Goal: Browse casually

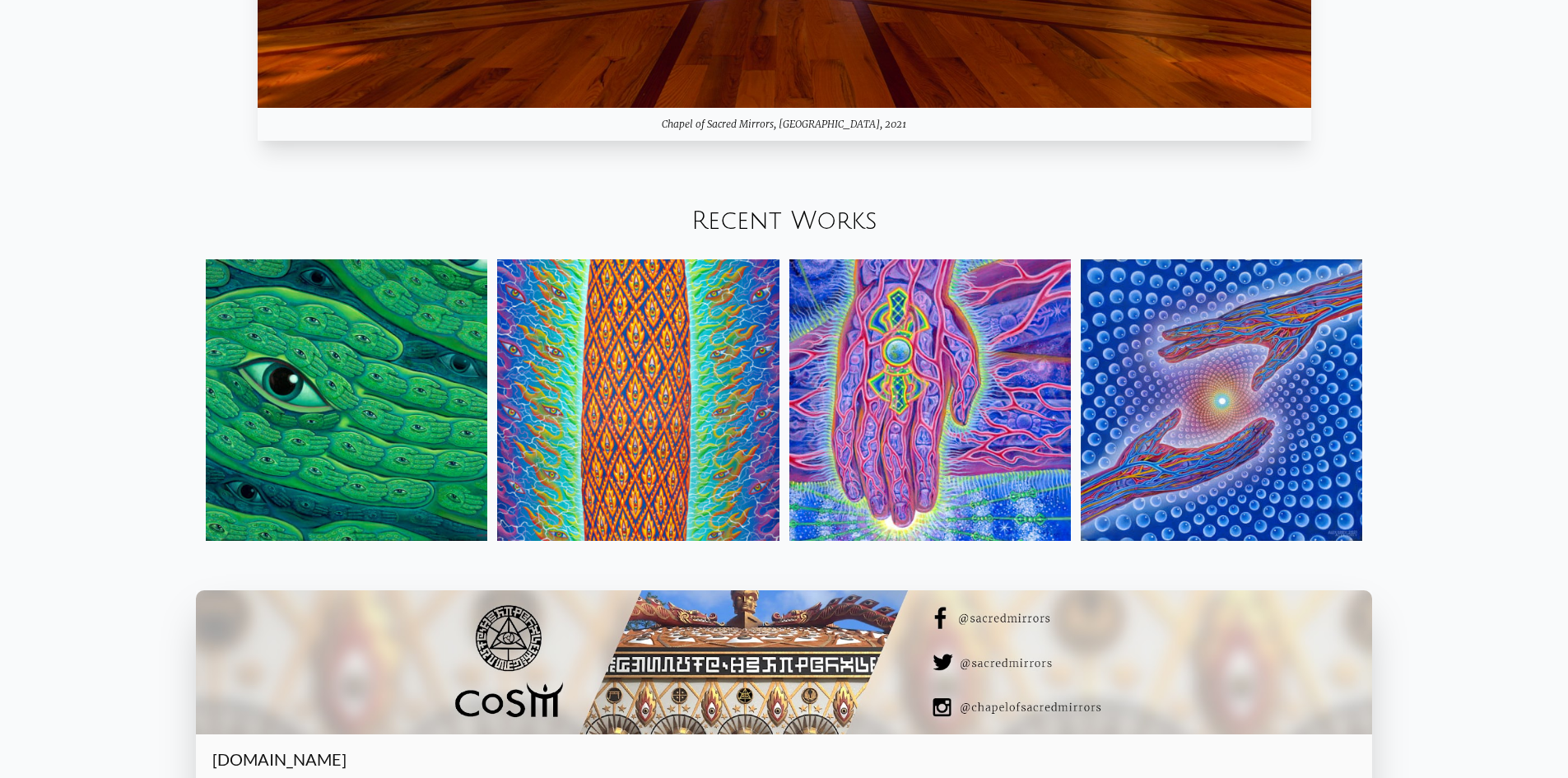
scroll to position [2223, 0]
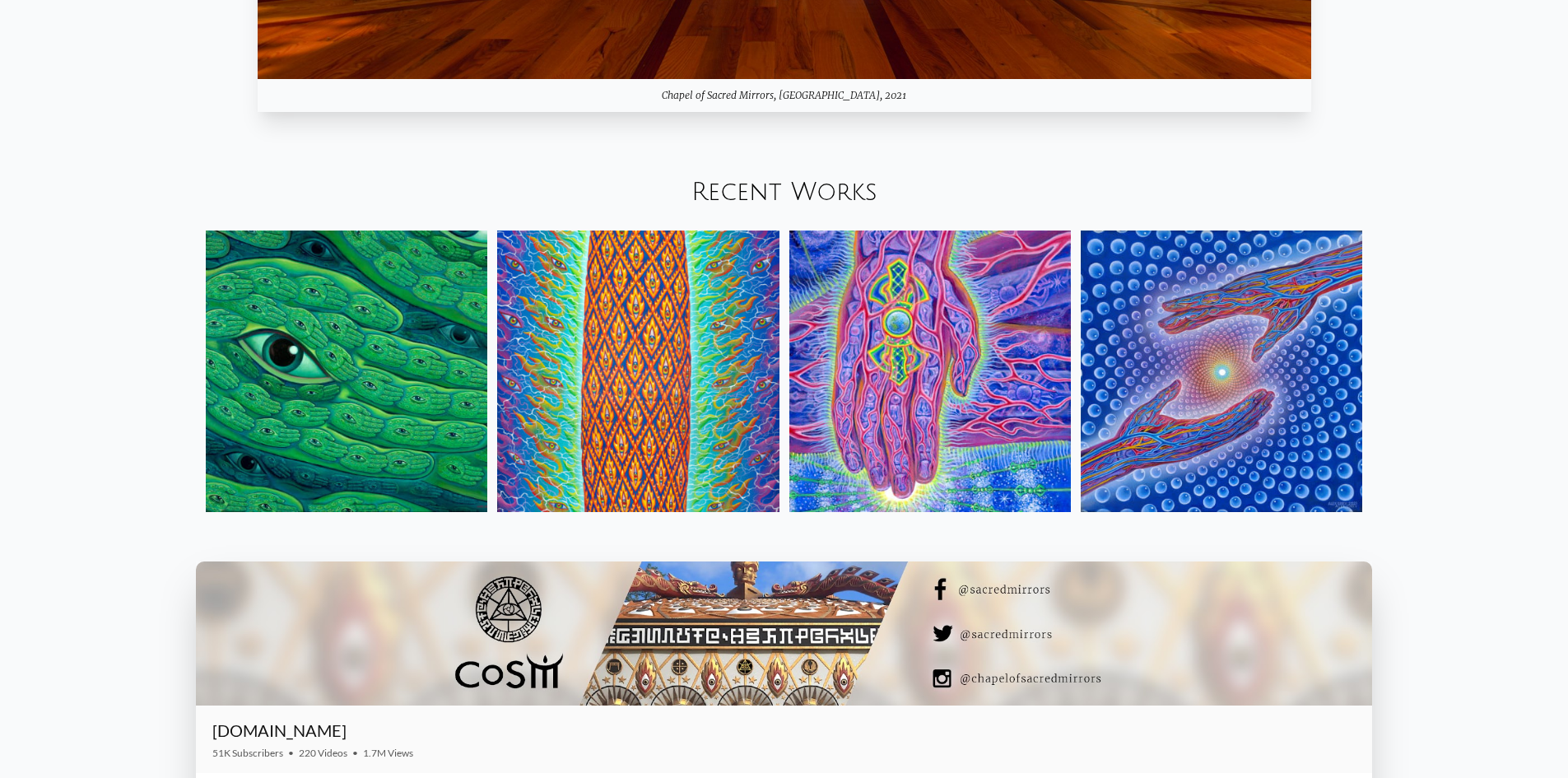
click at [416, 348] on img at bounding box center [346, 370] width 281 height 281
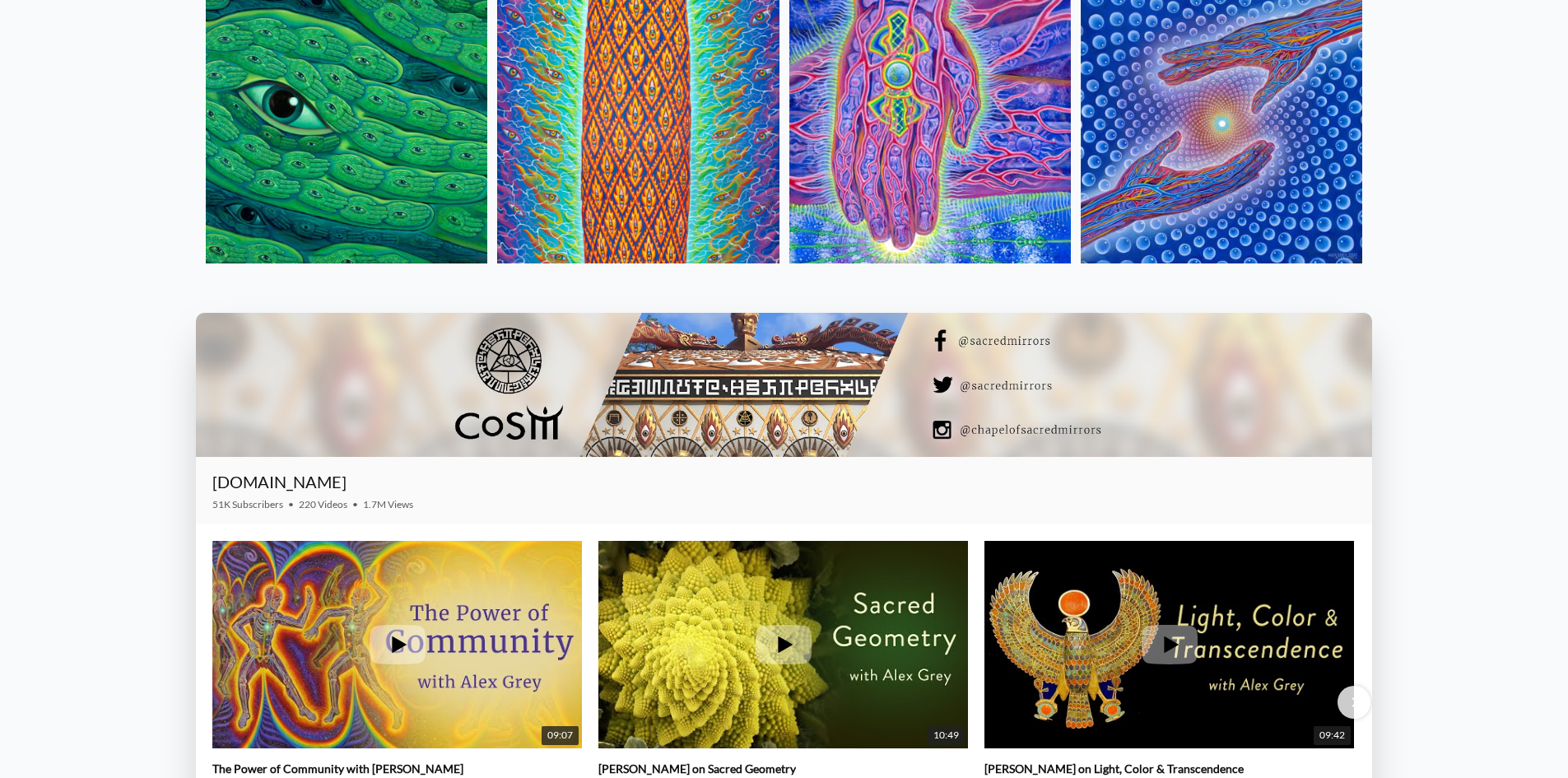
scroll to position [2469, 0]
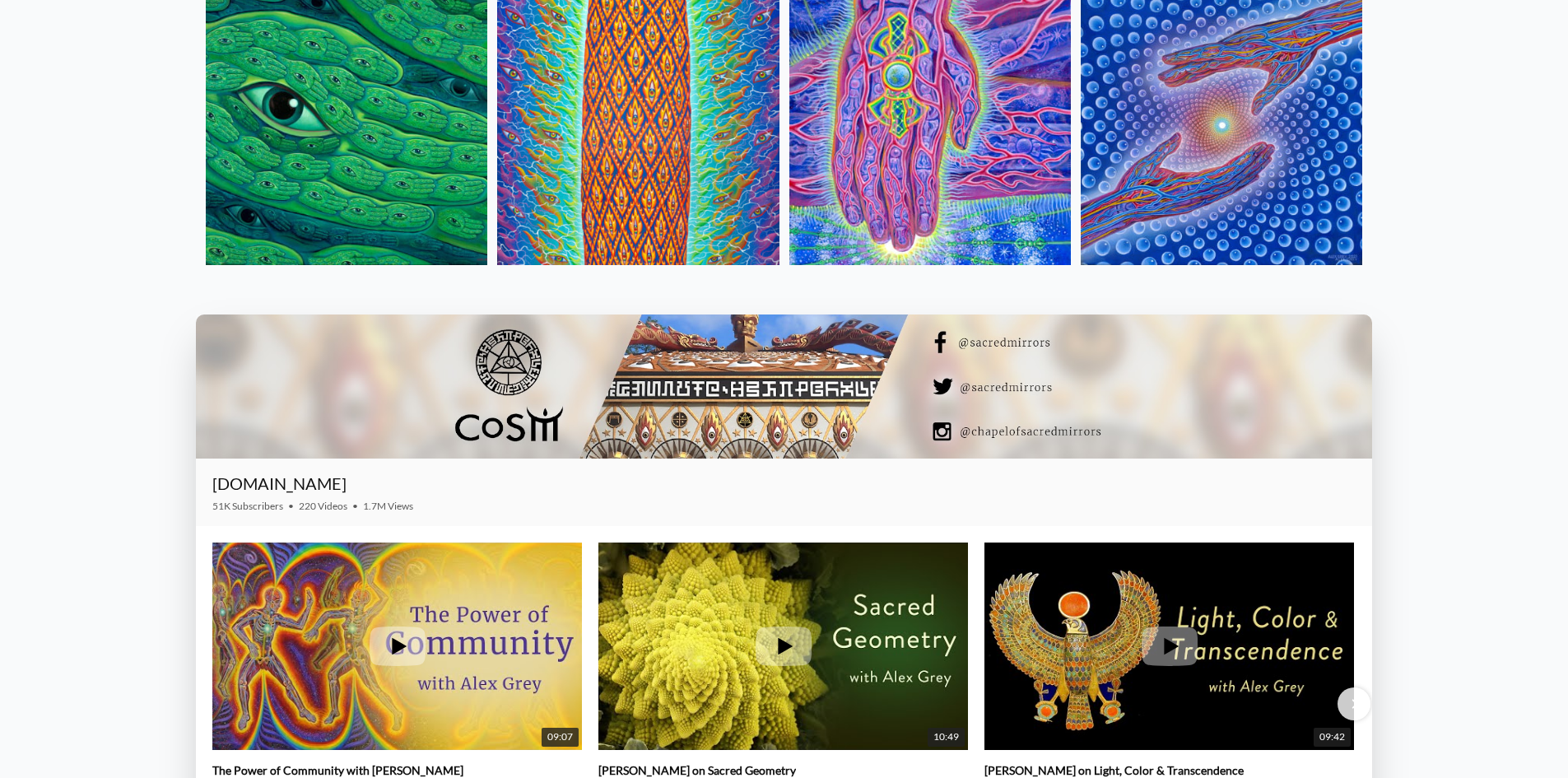
click at [654, 131] on img at bounding box center [637, 124] width 281 height 281
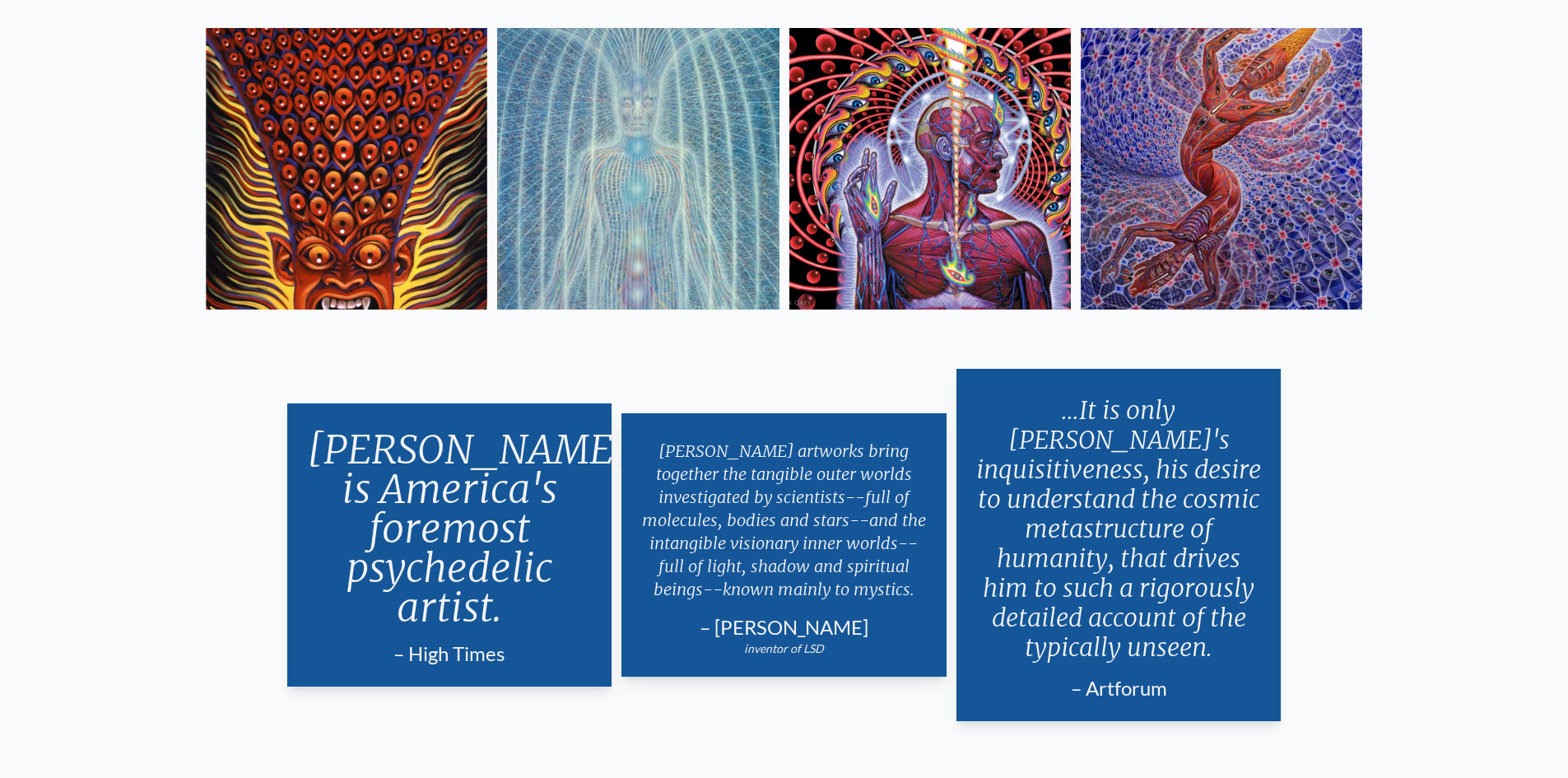
scroll to position [3375, 0]
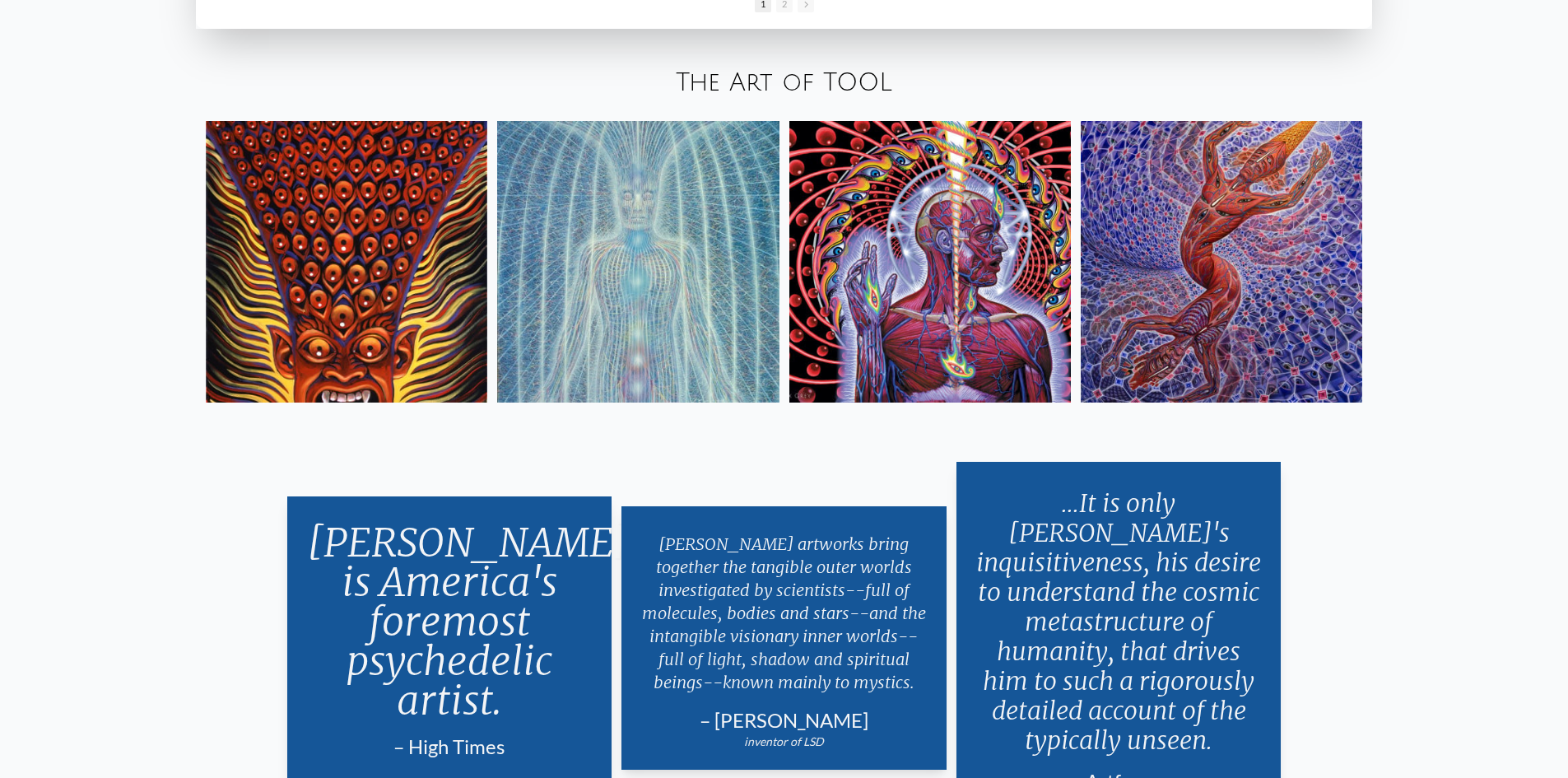
click at [961, 316] on img at bounding box center [929, 261] width 281 height 281
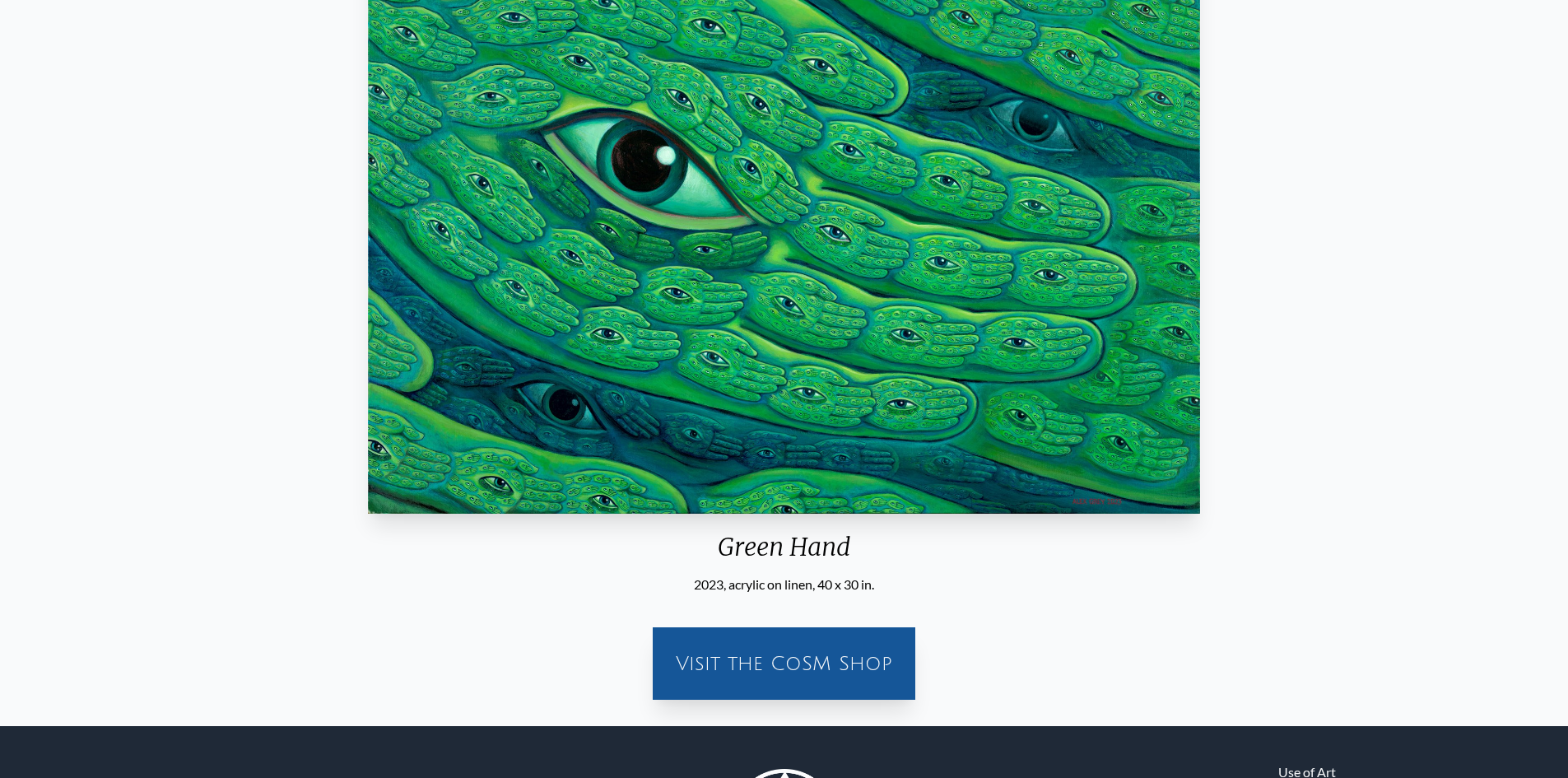
scroll to position [404, 0]
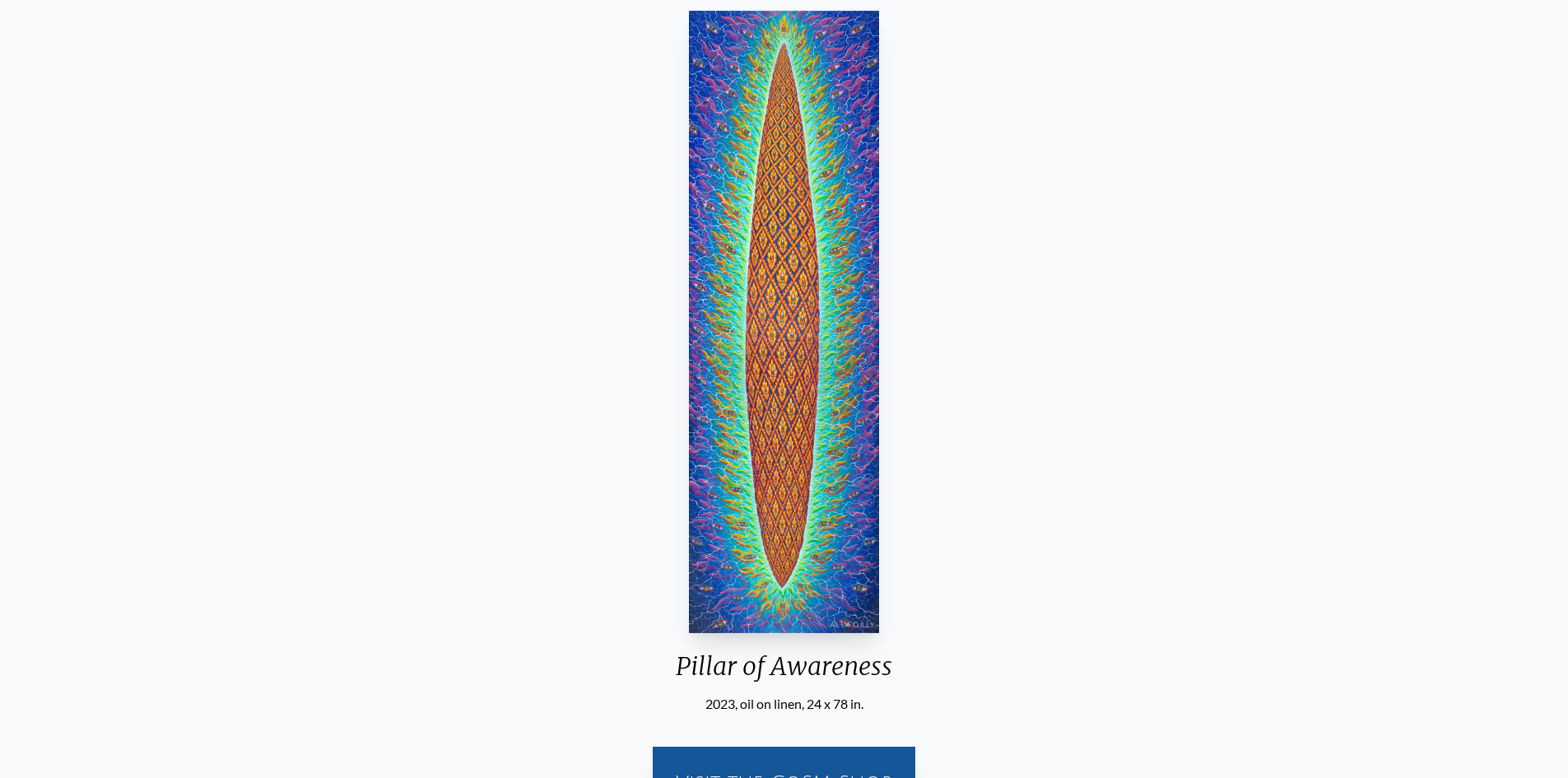
scroll to position [165, 0]
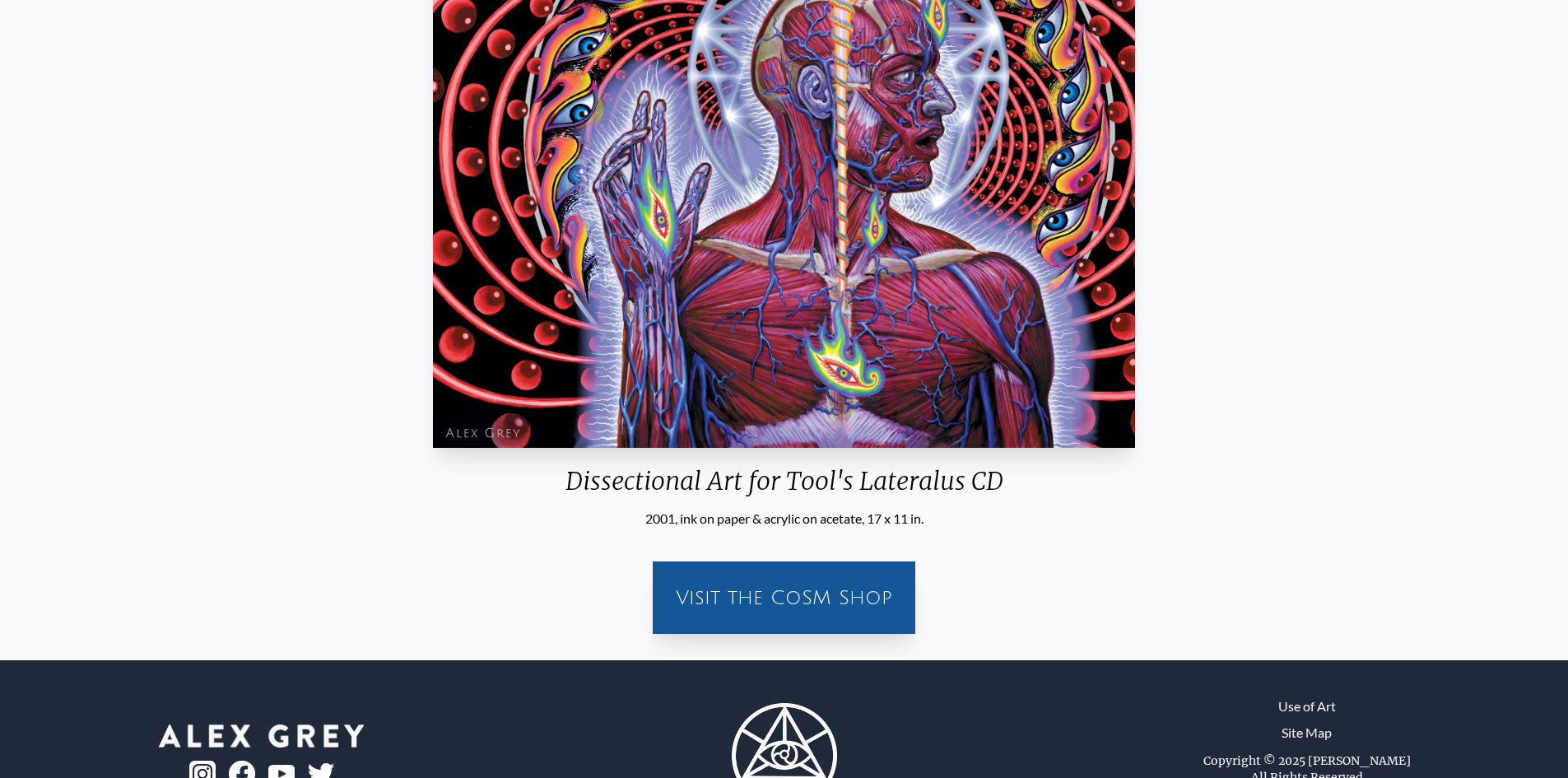
scroll to position [467, 0]
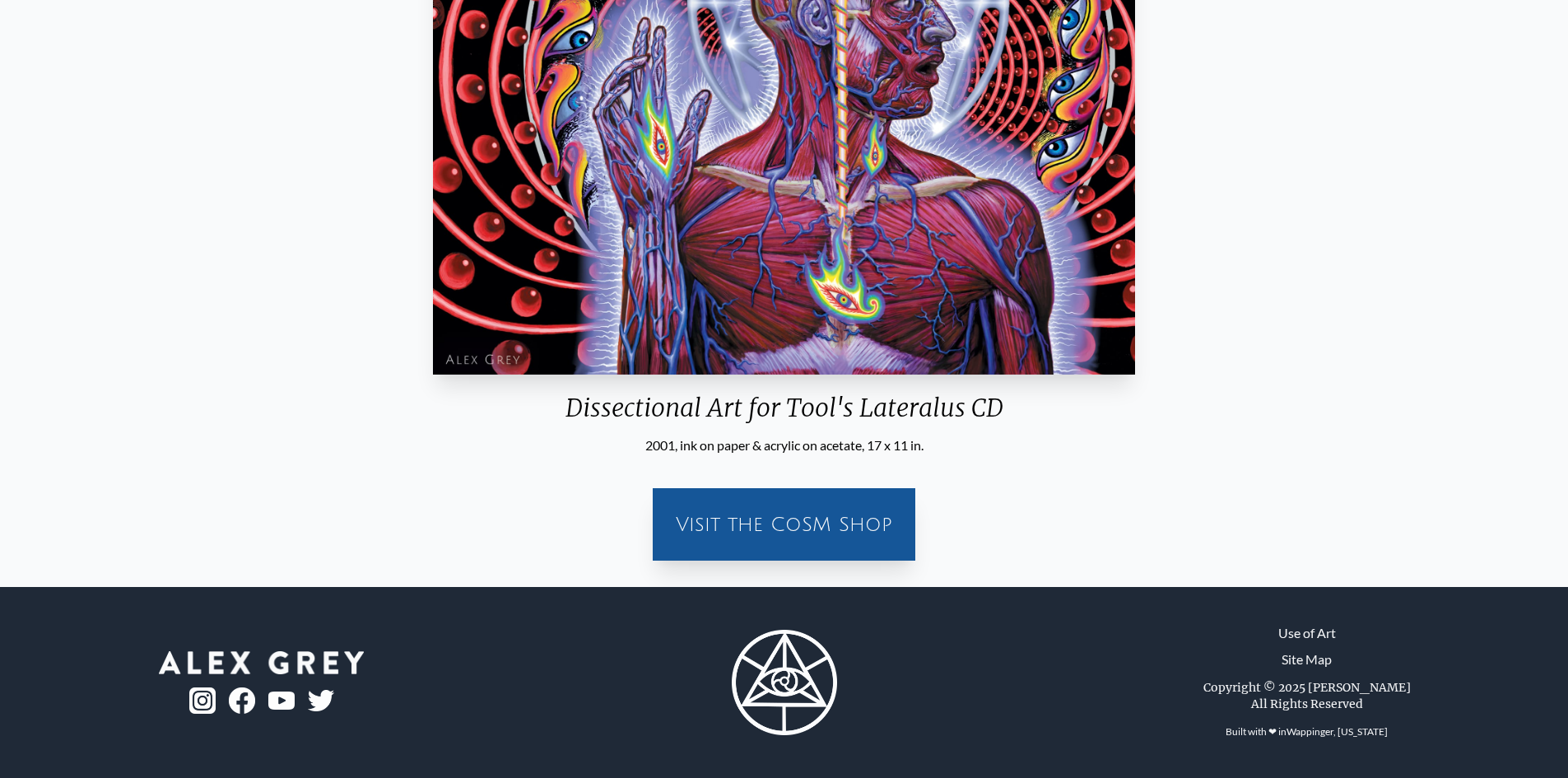
click at [862, 522] on div "Visit the CoSM Shop" at bounding box center [784, 524] width 243 height 53
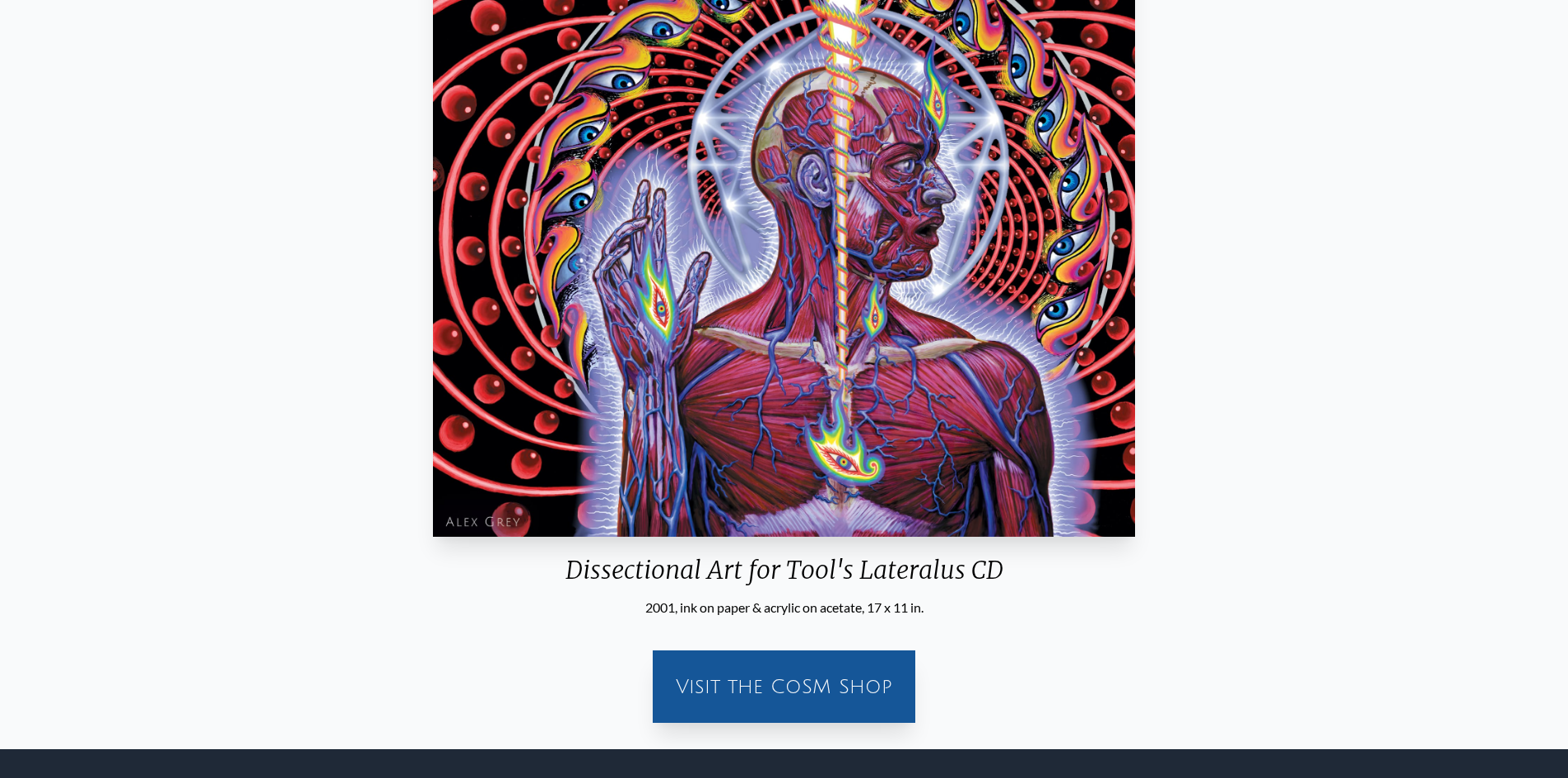
scroll to position [0, 0]
